Goal: Information Seeking & Learning: Understand process/instructions

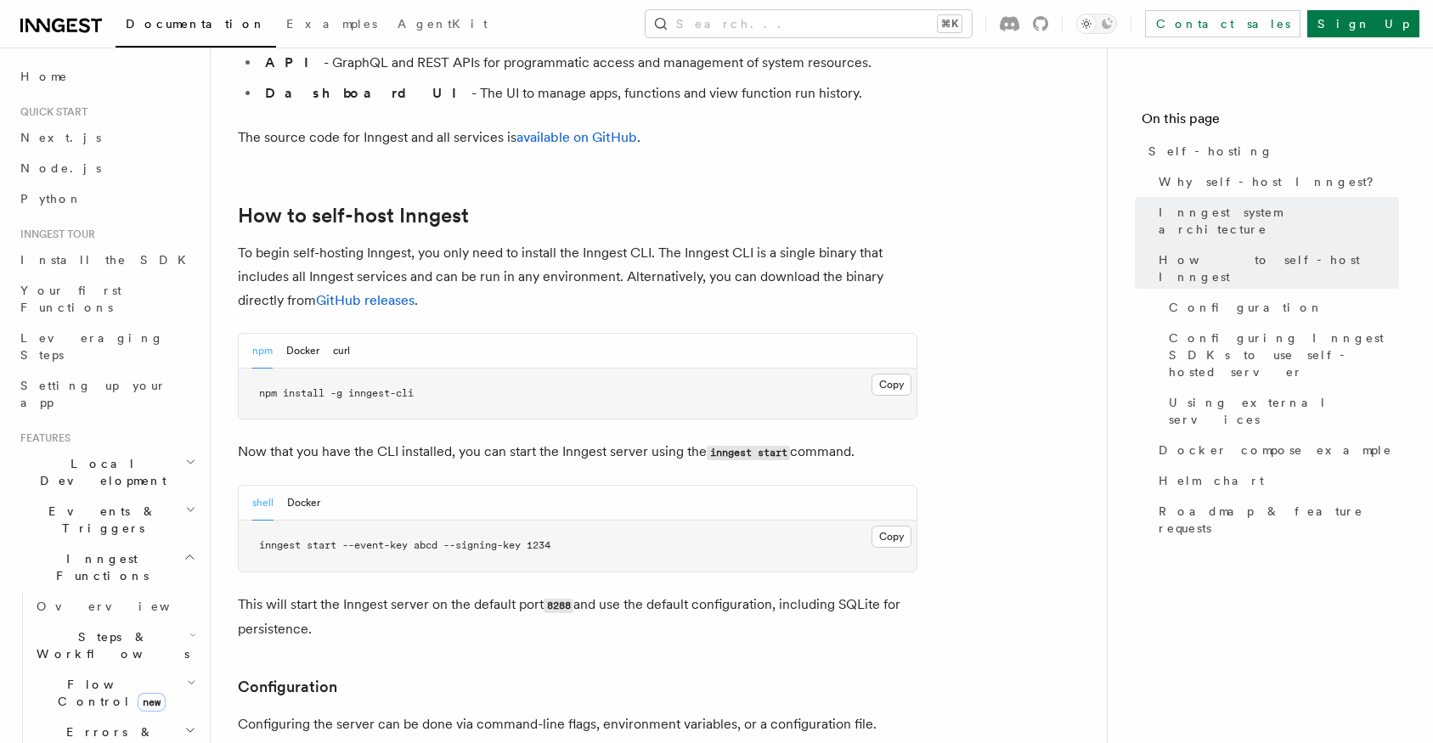
scroll to position [1575, 0]
click at [301, 335] on button "Docker" at bounding box center [302, 352] width 33 height 35
click at [262, 335] on button "npm" at bounding box center [262, 352] width 20 height 35
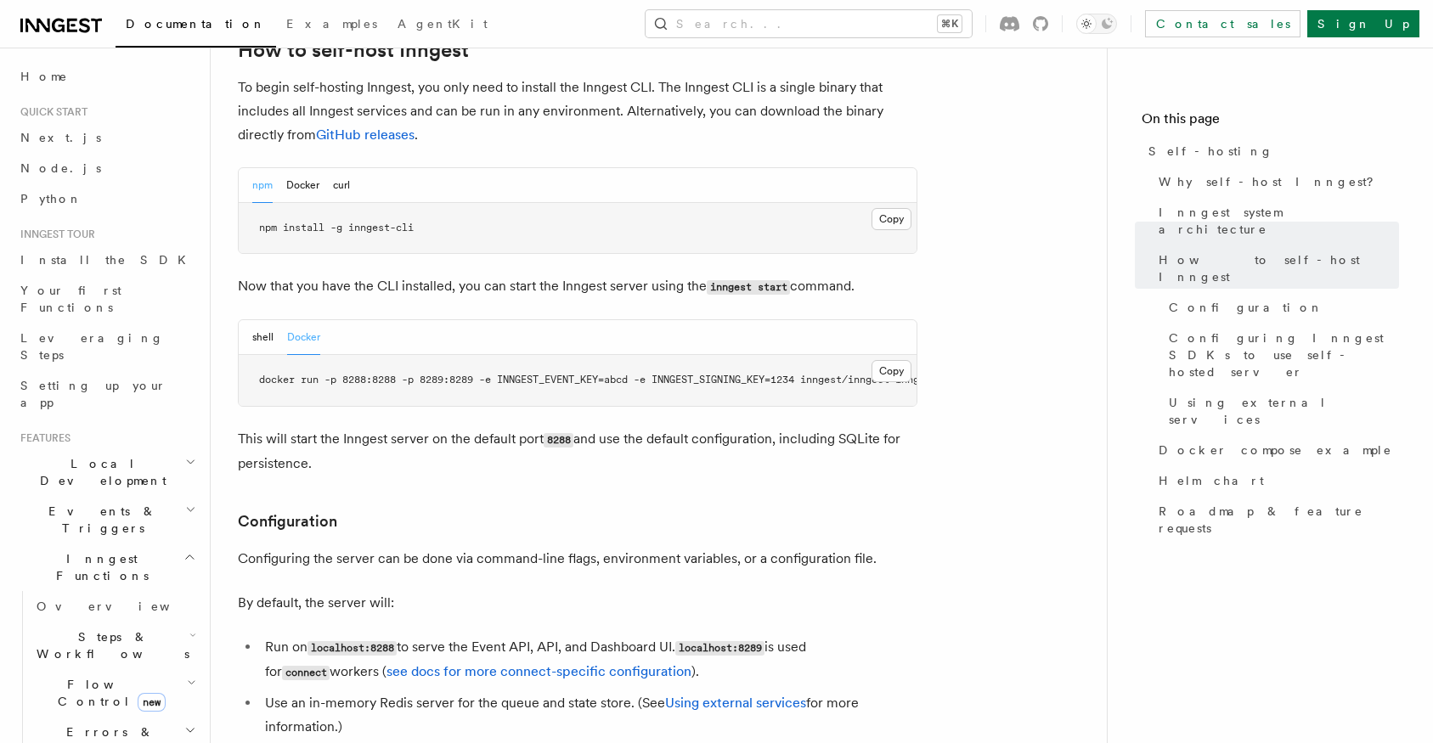
scroll to position [1756, 0]
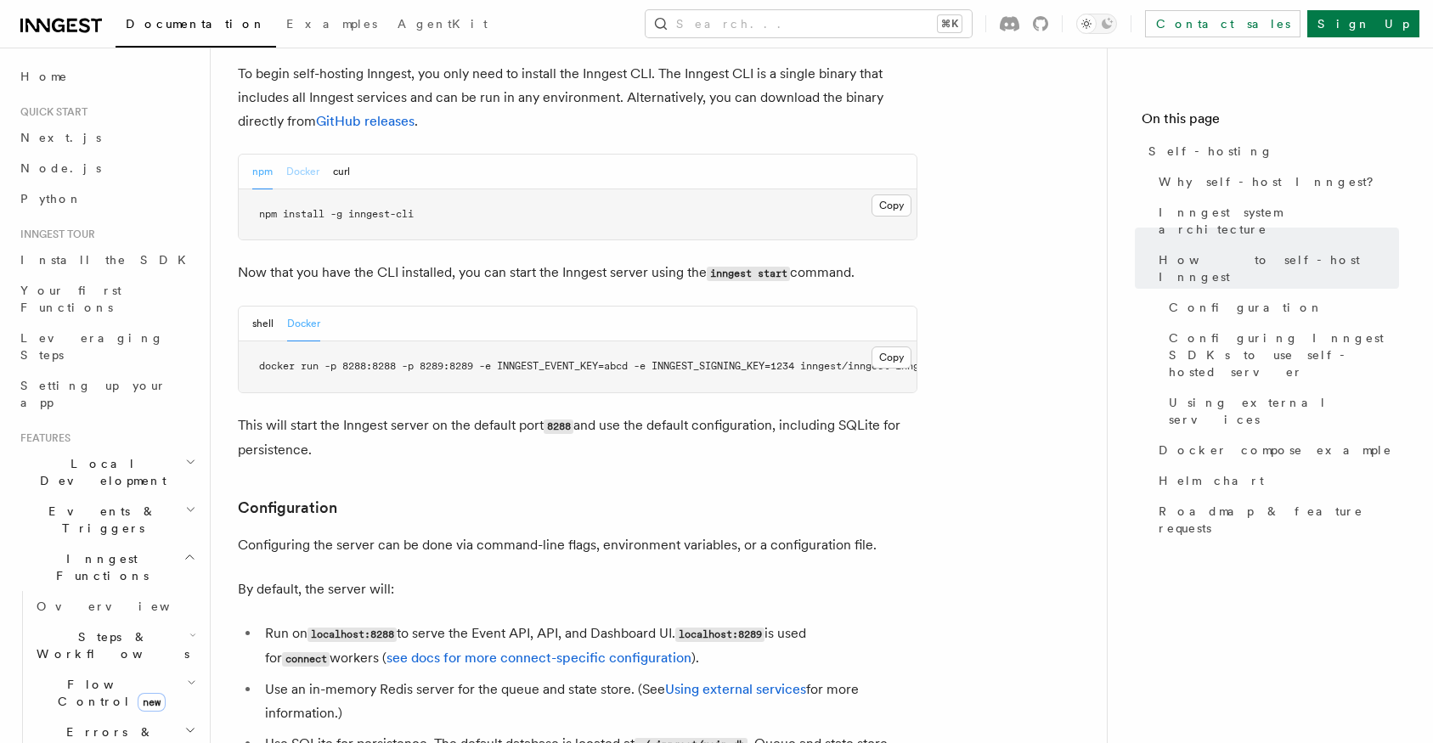
click at [302, 155] on button "Docker" at bounding box center [302, 172] width 33 height 35
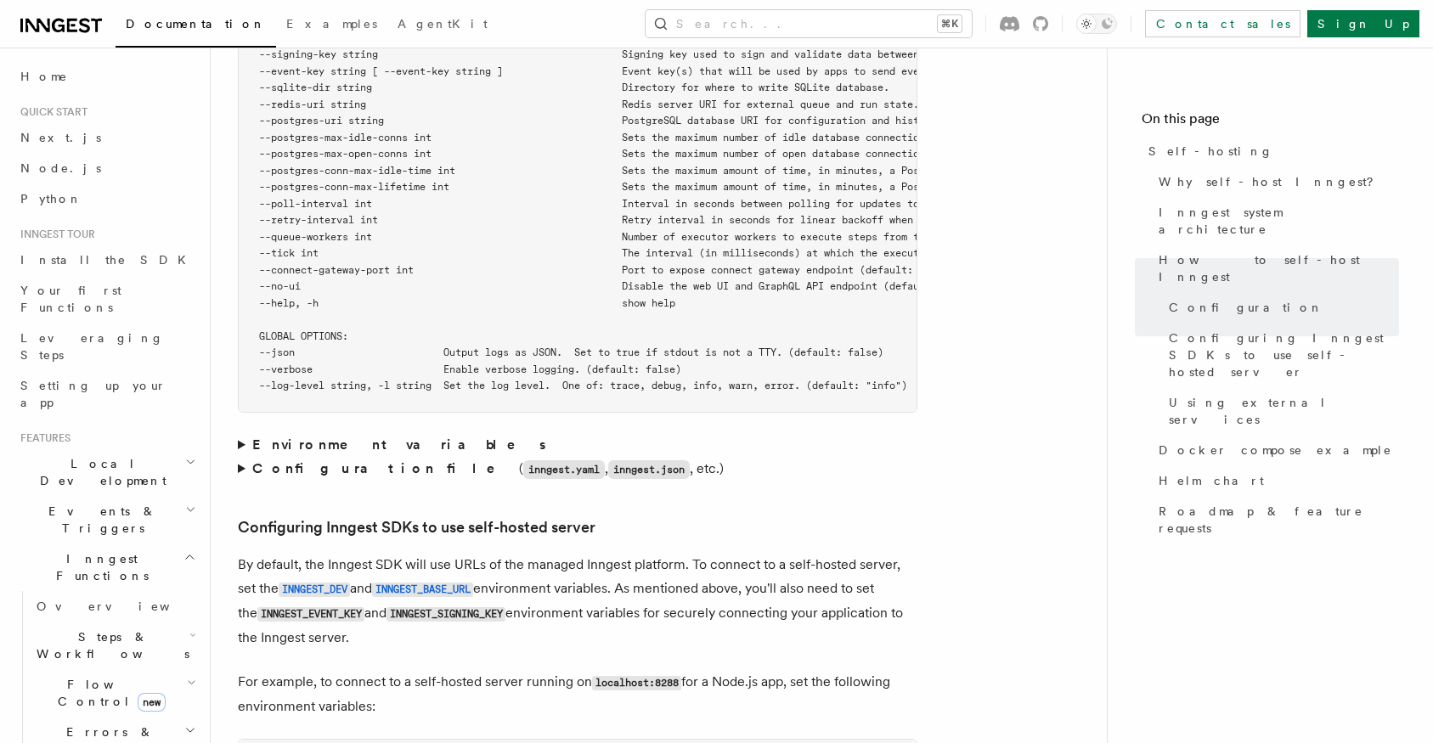
scroll to position [3258, 0]
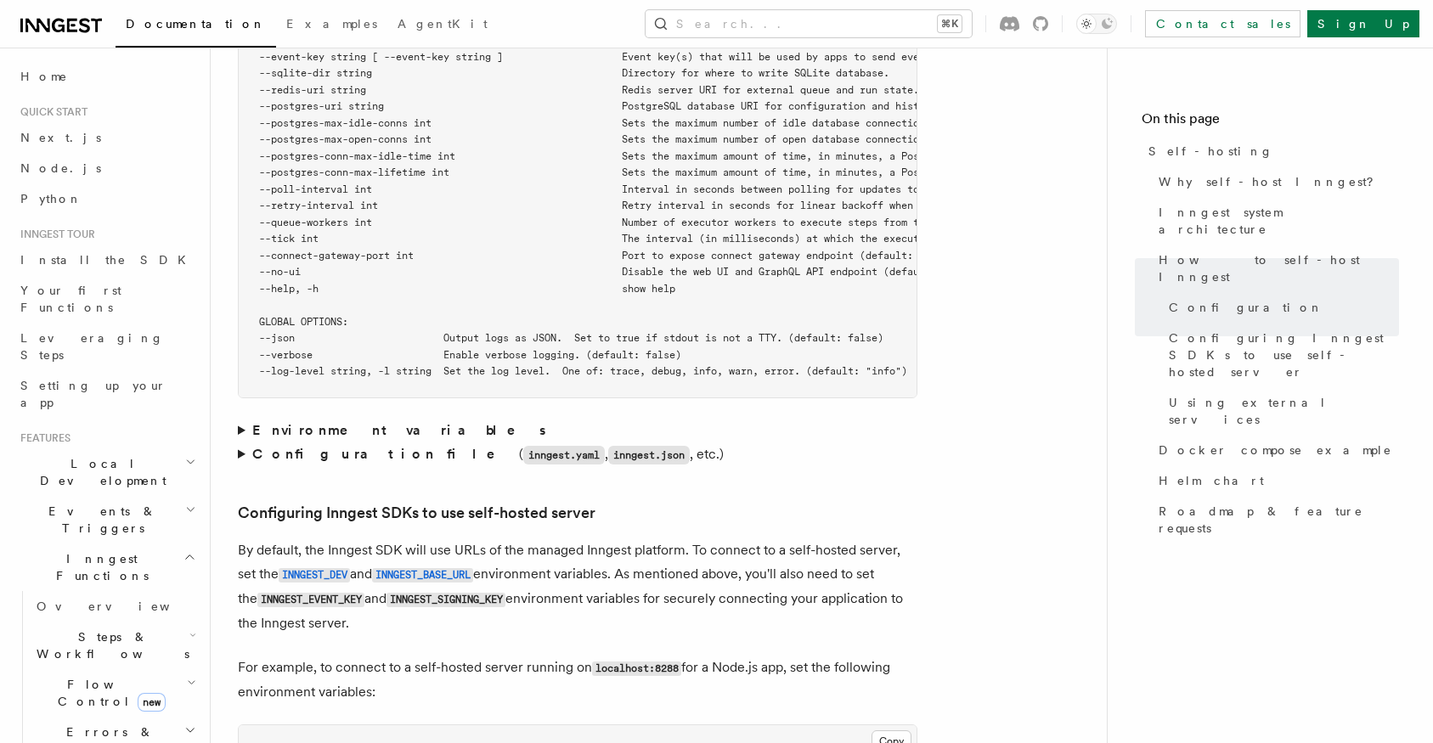
click at [240, 419] on summary "Environment variables" at bounding box center [577, 431] width 679 height 24
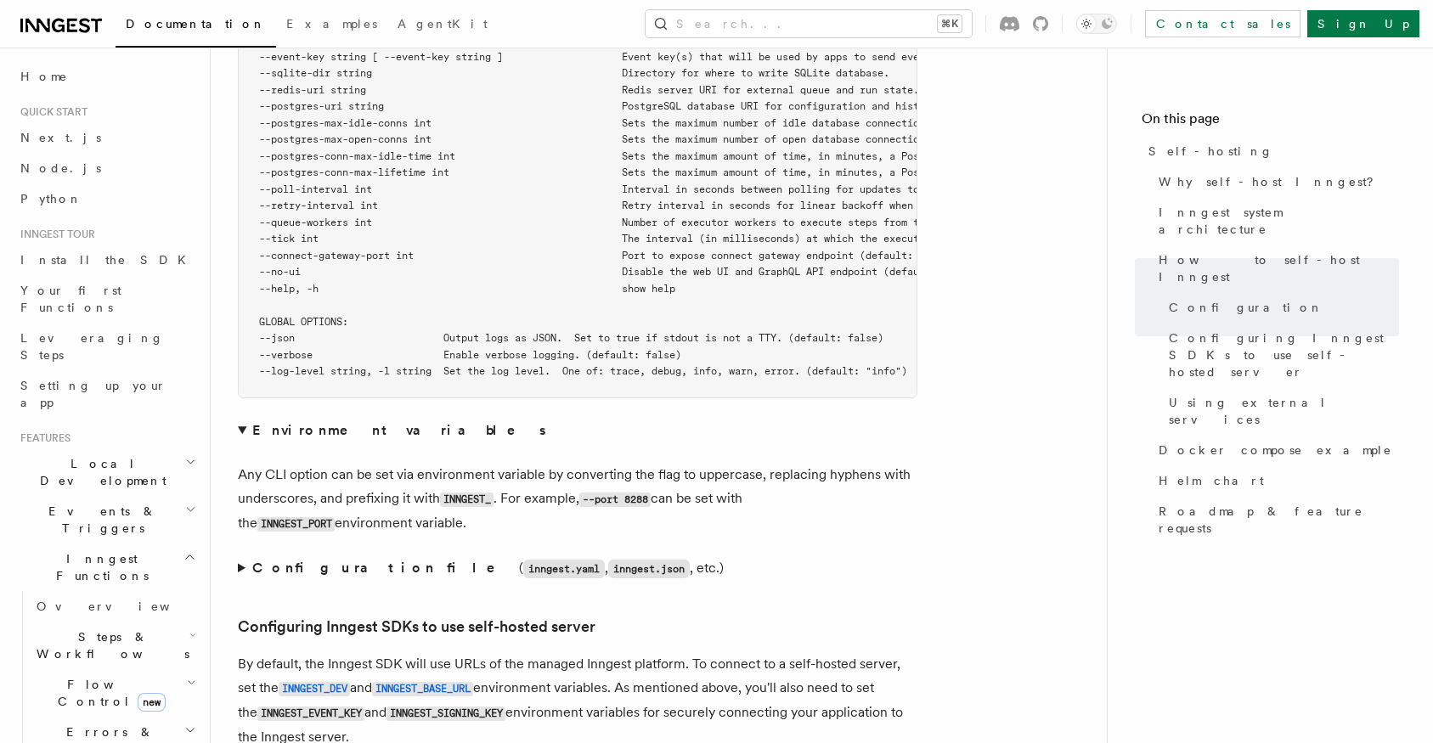
click at [240, 419] on summary "Environment variables" at bounding box center [577, 431] width 679 height 24
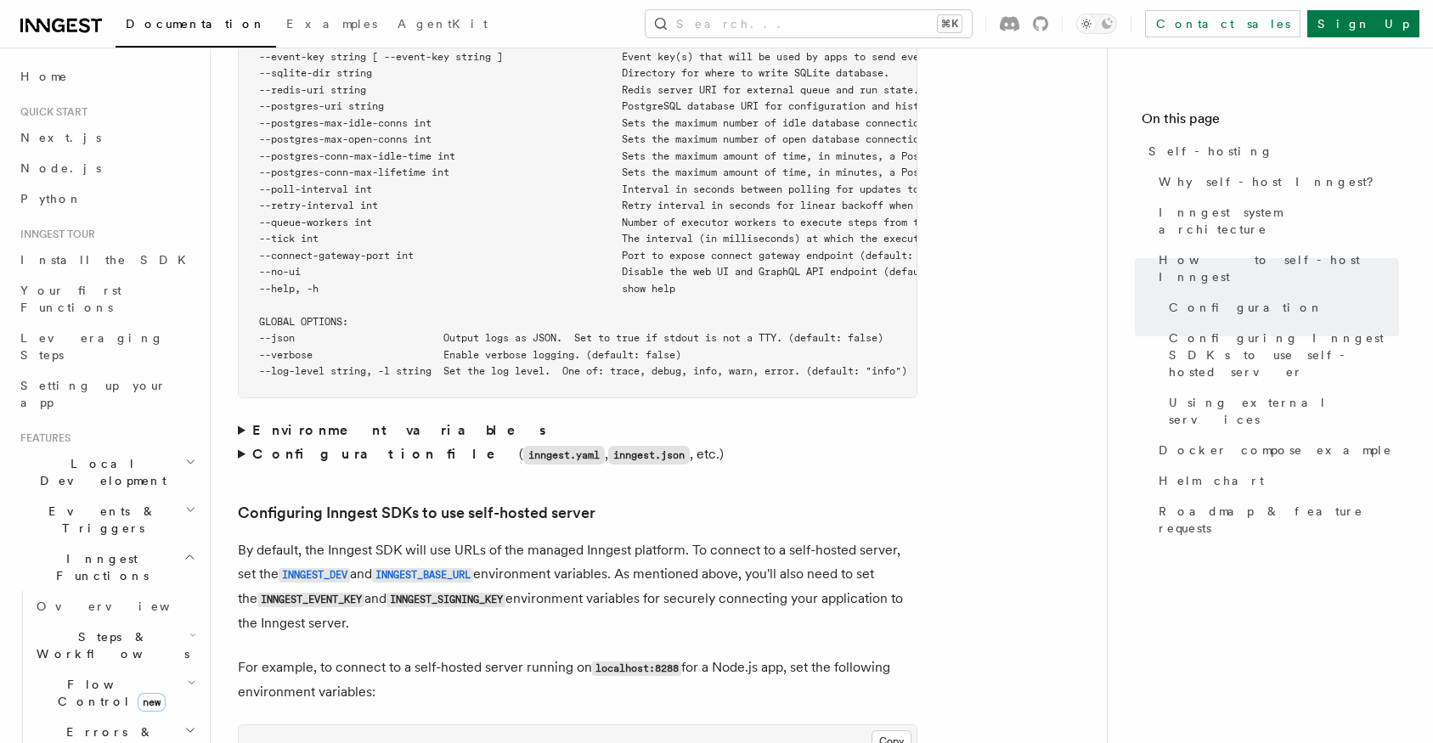
click at [243, 442] on summary "Configuration file ( inngest.yaml , inngest.json , etc.)" at bounding box center [577, 454] width 679 height 25
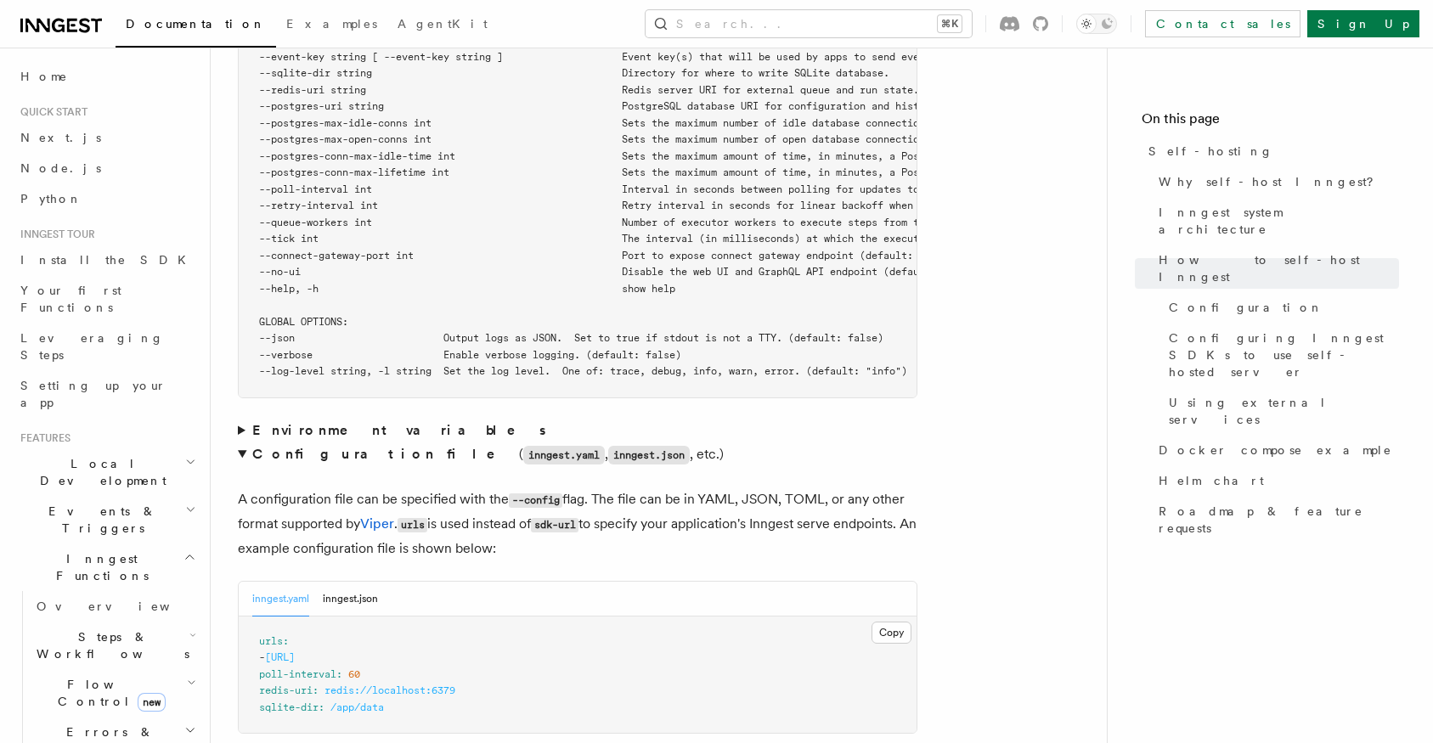
click at [243, 442] on summary "Configuration file ( inngest.yaml , inngest.json , etc.)" at bounding box center [577, 454] width 679 height 25
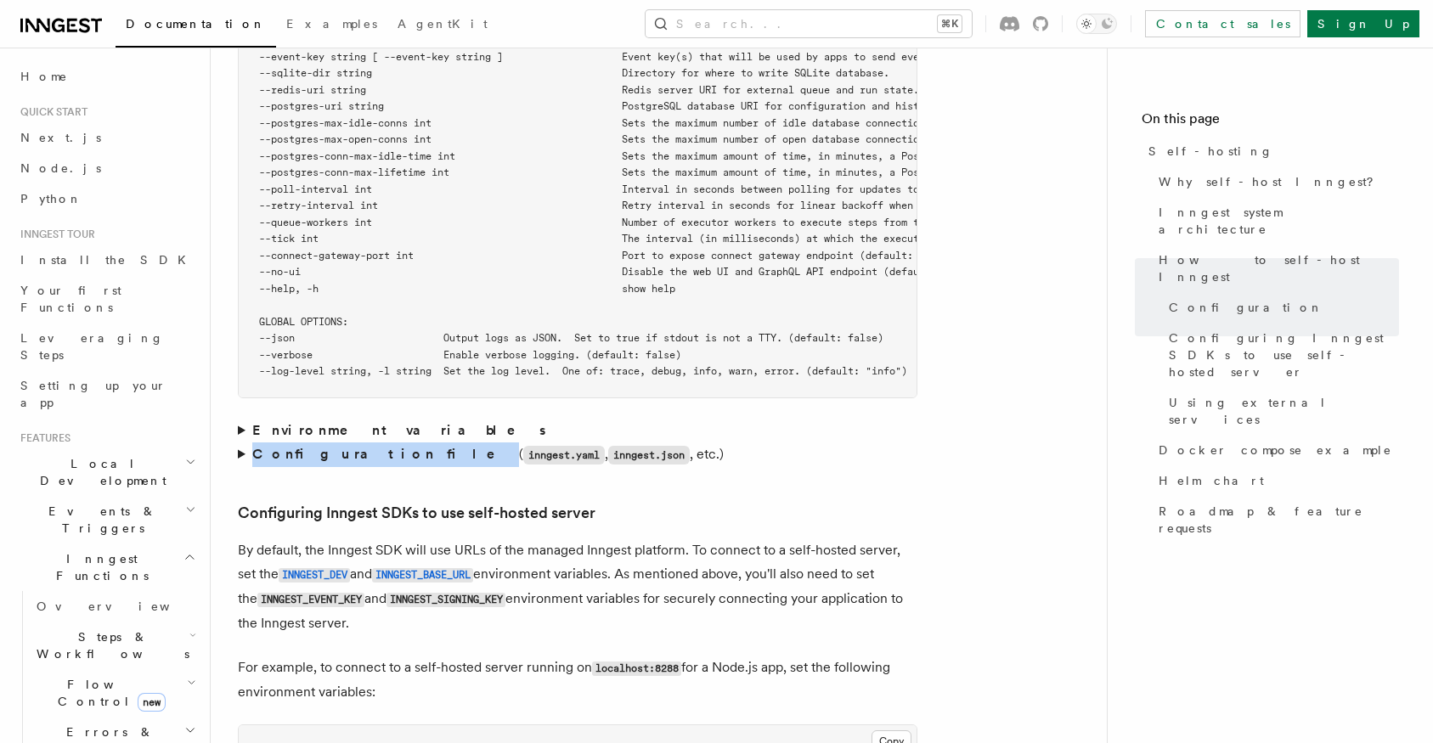
drag, startPoint x: 252, startPoint y: 437, endPoint x: 355, endPoint y: 437, distance: 102.8
click at [356, 446] on strong "Configuration file" at bounding box center [385, 454] width 267 height 16
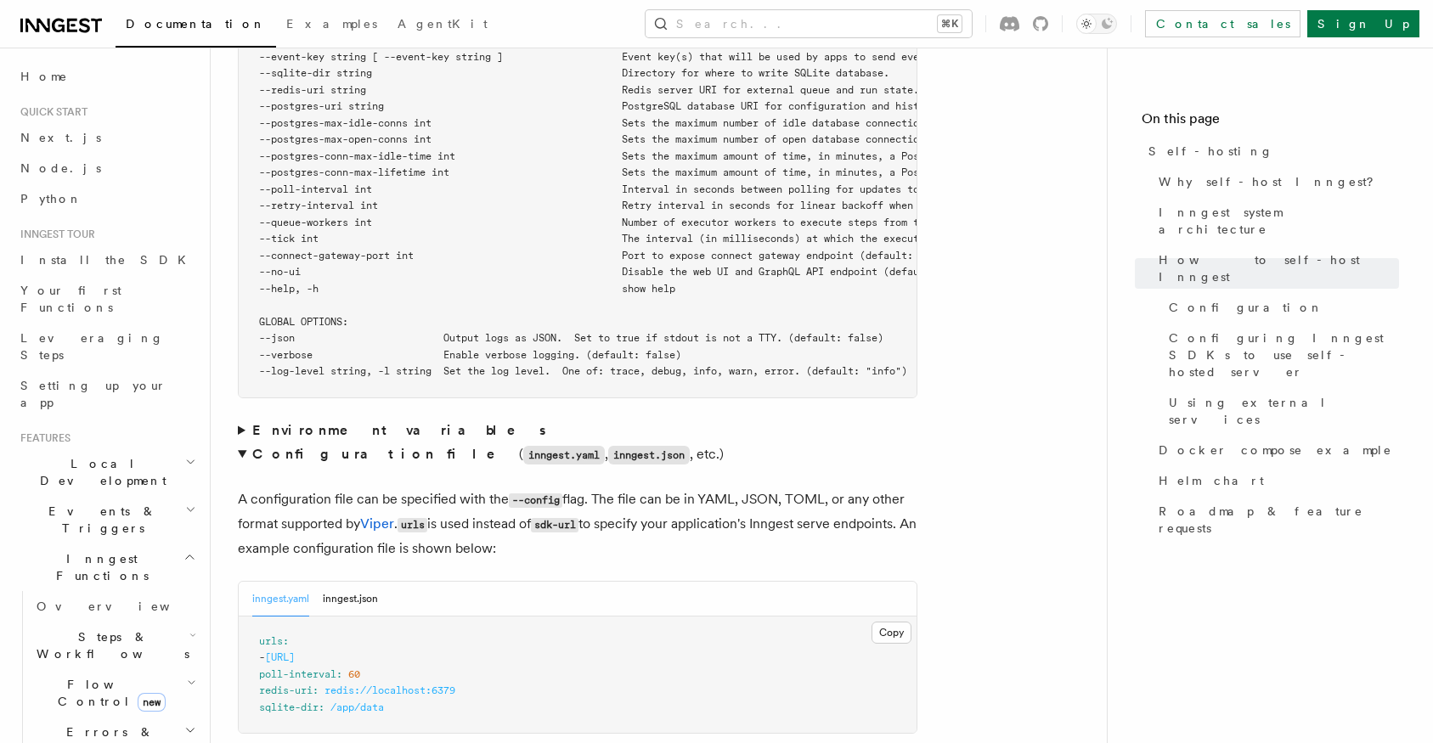
click at [245, 442] on summary "Configuration file ( inngest.yaml , inngest.json , etc.)" at bounding box center [577, 454] width 679 height 25
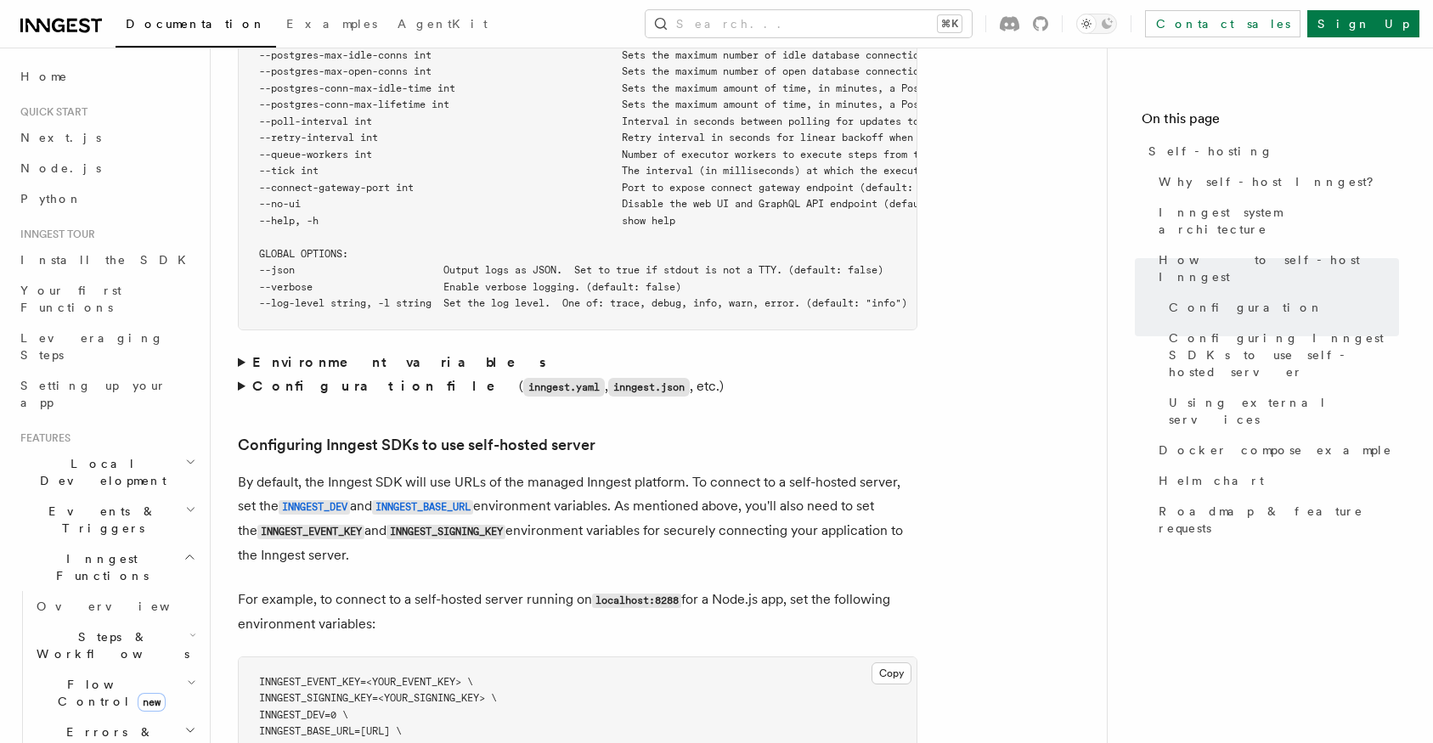
scroll to position [3329, 0]
